Goal: Task Accomplishment & Management: Manage account settings

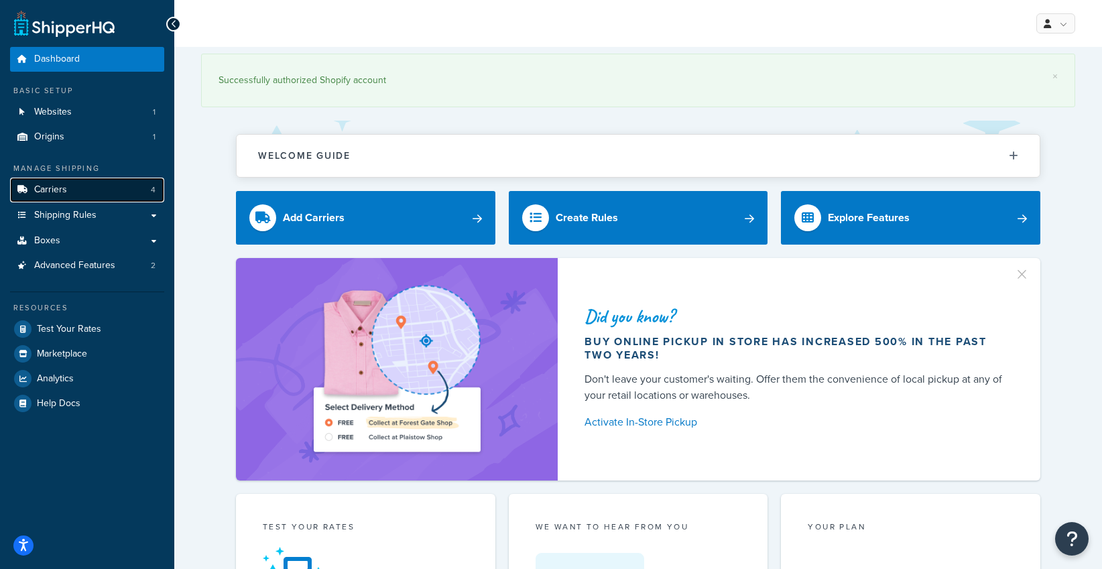
click at [86, 186] on link "Carriers 4" at bounding box center [87, 190] width 154 height 25
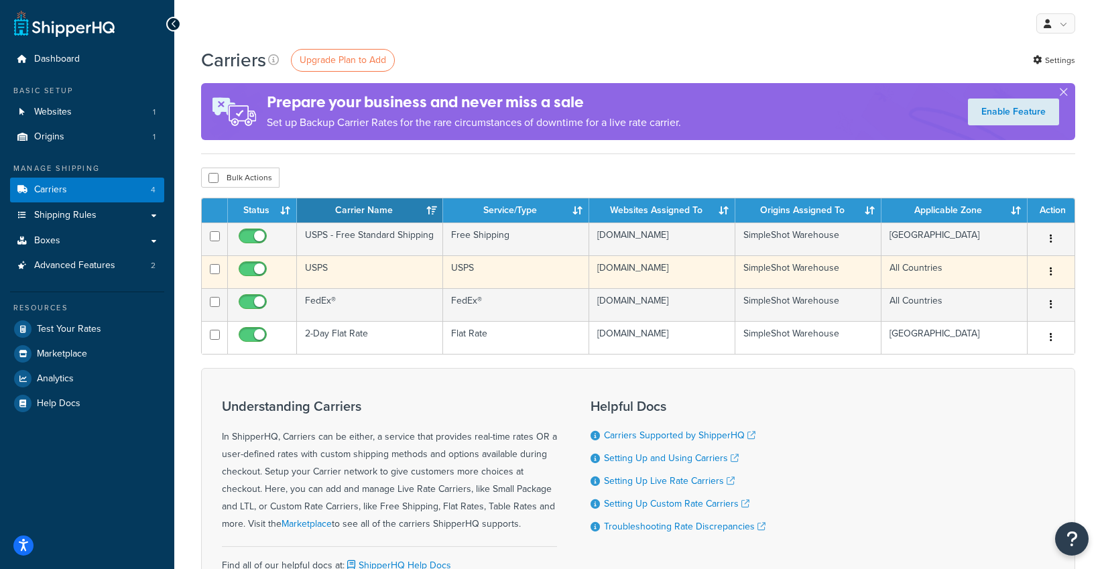
click at [1053, 272] on button "button" at bounding box center [1050, 271] width 19 height 21
click at [989, 298] on link "Edit" at bounding box center [996, 298] width 106 height 27
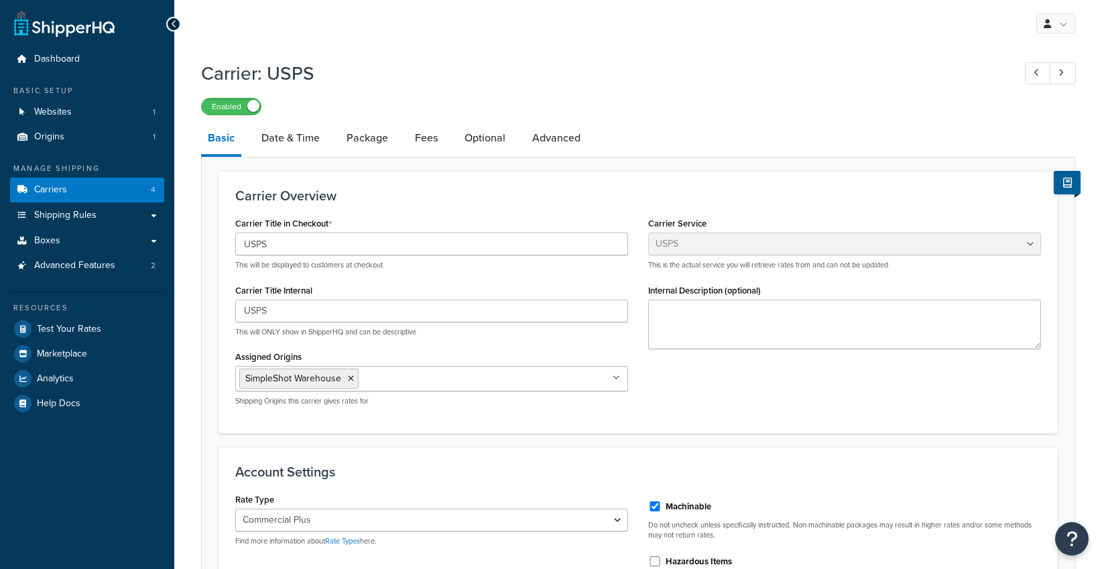
select select "usps"
select select "PLUS"
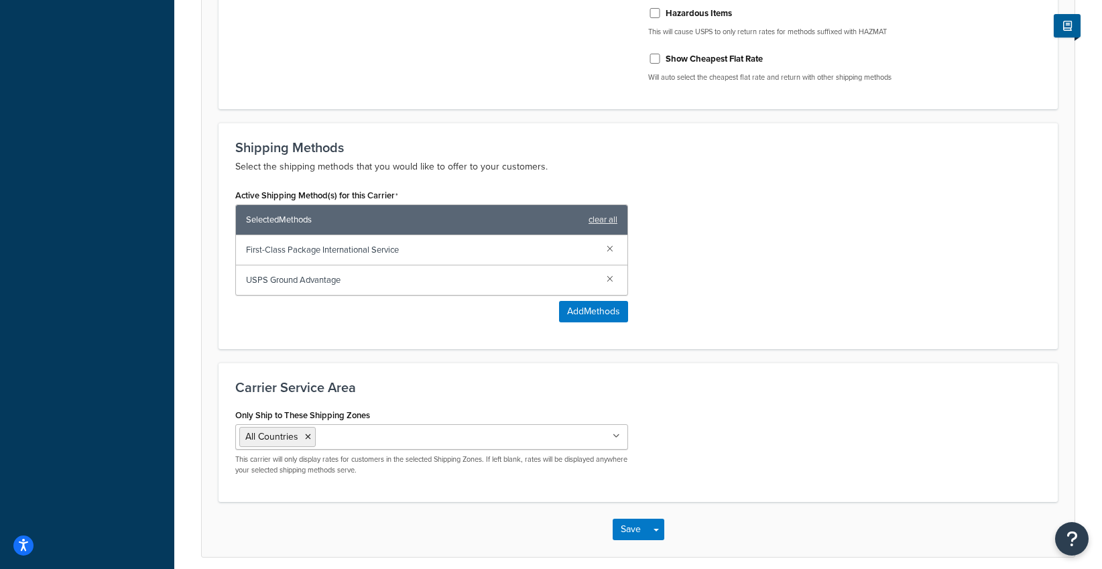
scroll to position [604, 0]
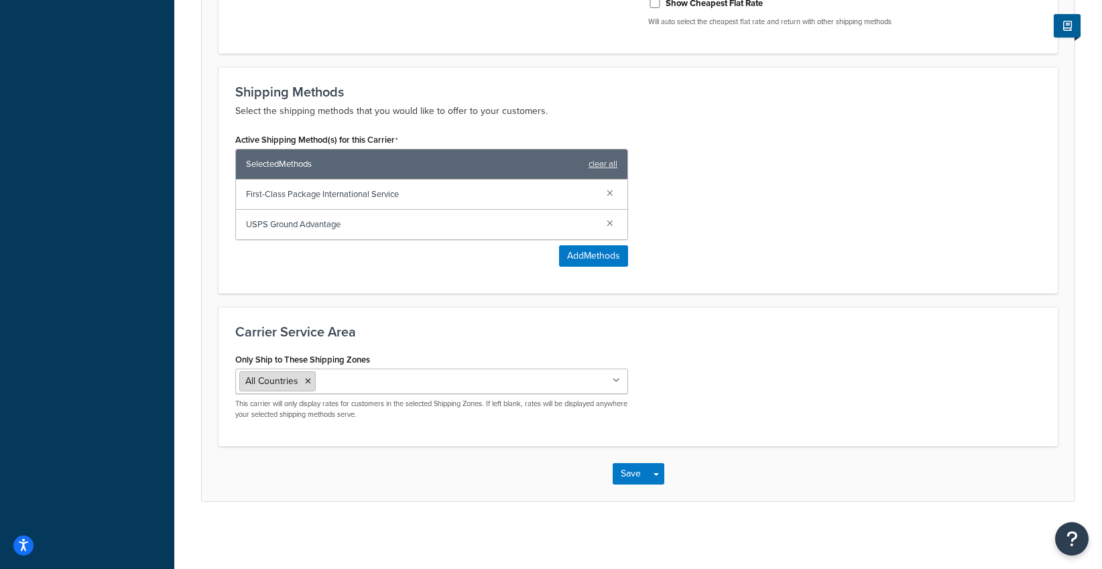
click at [308, 381] on icon at bounding box center [308, 381] width 6 height 8
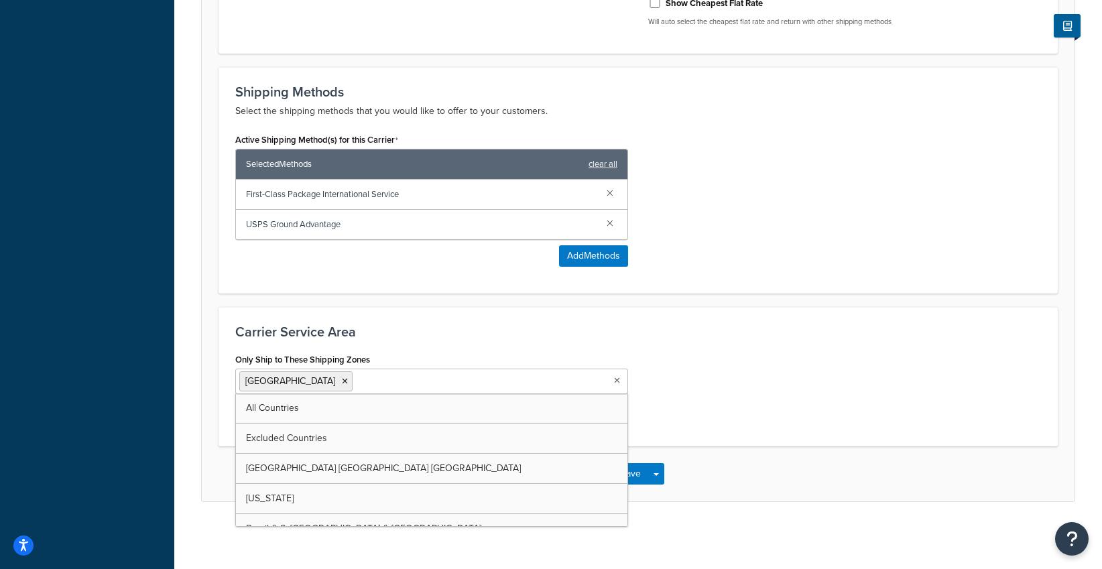
click at [689, 393] on div "Only Ship to These Shipping Zones [GEOGRAPHIC_DATA] All Countries Excluded Coun…" at bounding box center [638, 390] width 826 height 80
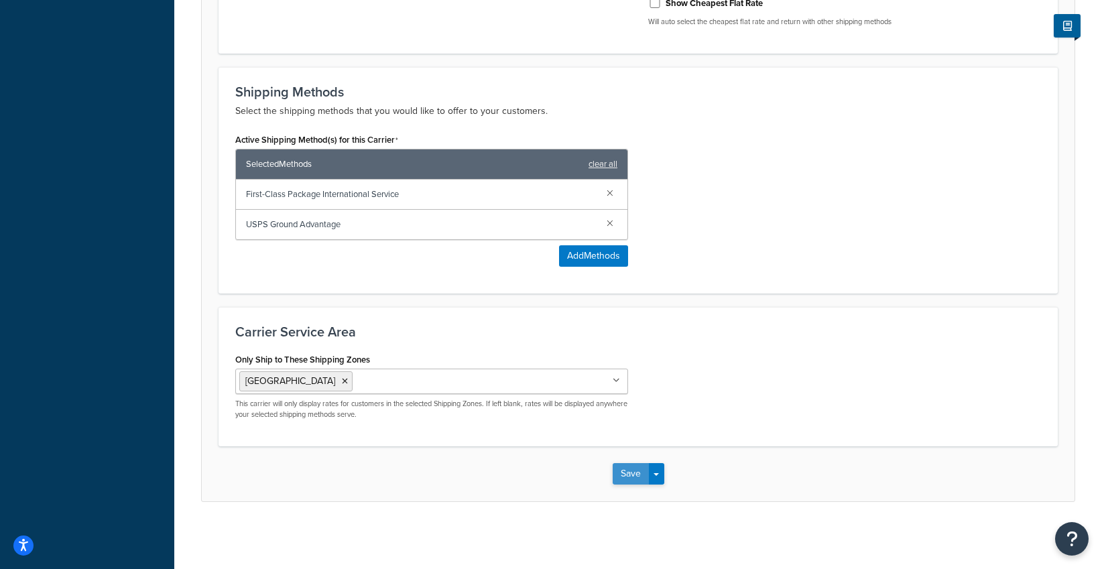
click at [624, 476] on button "Save" at bounding box center [630, 473] width 36 height 21
